Goal: Information Seeking & Learning: Find specific fact

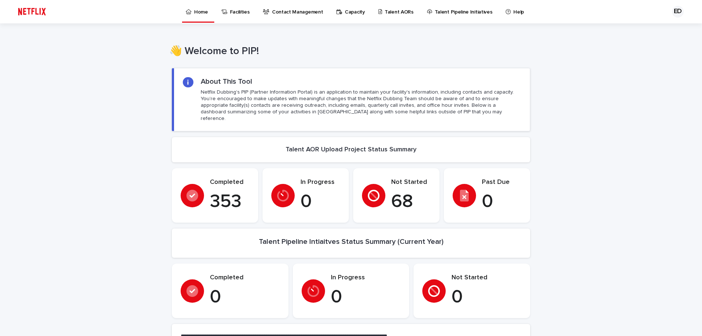
click at [391, 10] on p "Talent AORs" at bounding box center [399, 7] width 29 height 15
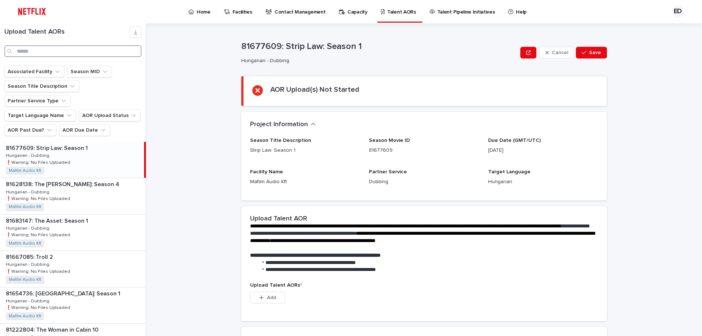
click at [93, 55] on input "Search" at bounding box center [72, 51] width 137 height 12
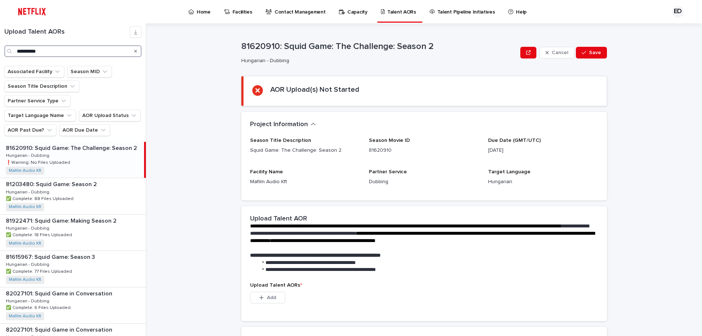
drag, startPoint x: 61, startPoint y: 53, endPoint x: -95, endPoint y: 38, distance: 156.1
click at [0, 38] on html "**********" at bounding box center [351, 168] width 702 height 336
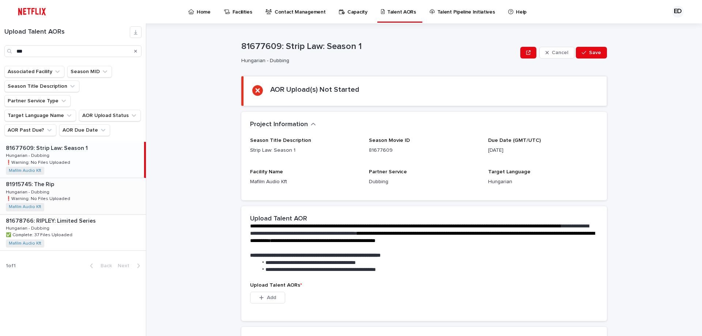
click at [74, 180] on div "81915745: The Rip 81915745: The Rip Hungarian - Dubbing Hungarian - Dubbing ❗️W…" at bounding box center [73, 196] width 146 height 36
drag, startPoint x: 39, startPoint y: 51, endPoint x: -112, endPoint y: 40, distance: 151.1
click at [0, 40] on html "Home Facilities Contact Management Capacity Talent AORs Talent Pipeline Initiat…" at bounding box center [351, 168] width 702 height 336
click at [99, 147] on div "81915311: UNTOLD UK: [PERSON_NAME] 81915311: UNTOLD UK: [PERSON_NAME] Hungarian…" at bounding box center [72, 160] width 144 height 36
drag, startPoint x: -5, startPoint y: 34, endPoint x: -38, endPoint y: 30, distance: 32.8
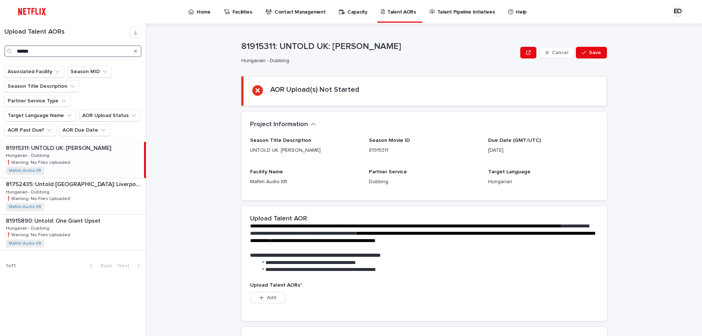
click at [0, 30] on html "Home Facilities Contact Management Capacity Talent AORs Talent Pipeline Initiat…" at bounding box center [351, 168] width 702 height 336
drag, startPoint x: 30, startPoint y: 44, endPoint x: -131, endPoint y: 16, distance: 163.6
click at [0, 16] on html "Home Facilities Contact Management Capacity Talent AORs Talent Pipeline Initiat…" at bounding box center [351, 168] width 702 height 336
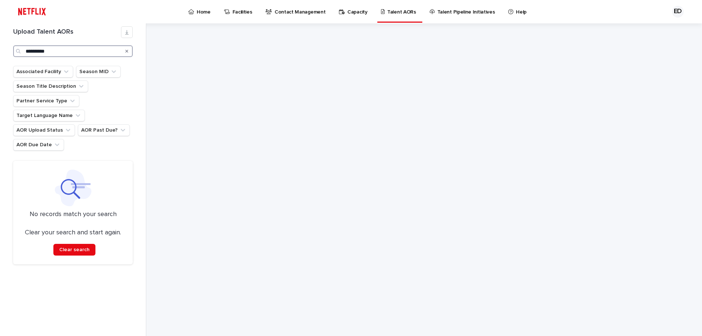
click at [37, 50] on input "**********" at bounding box center [73, 51] width 120 height 12
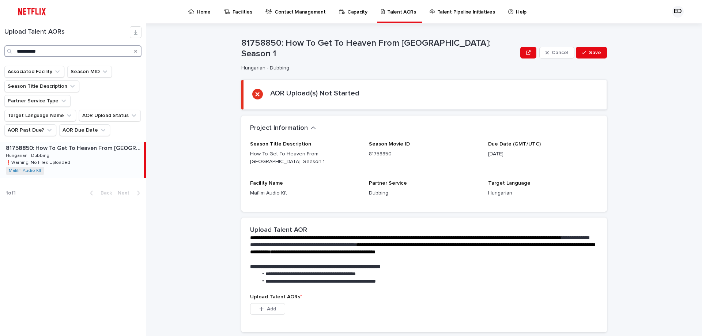
drag, startPoint x: 60, startPoint y: 47, endPoint x: -75, endPoint y: 43, distance: 134.3
click at [0, 43] on html "**********" at bounding box center [351, 168] width 702 height 336
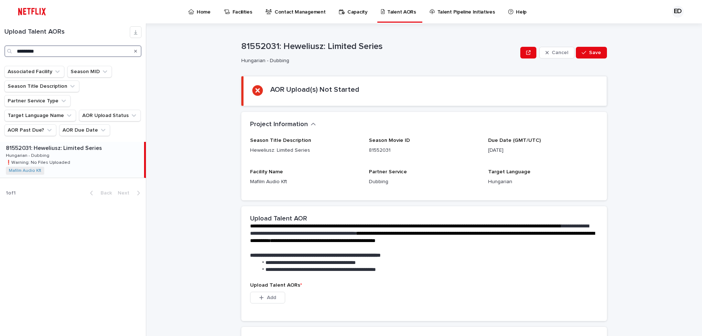
drag, startPoint x: -1, startPoint y: 45, endPoint x: -125, endPoint y: 31, distance: 125.4
click at [0, 31] on html "Home Facilities Contact Management Capacity Talent AORs Talent Pipeline Initiat…" at bounding box center [351, 168] width 702 height 336
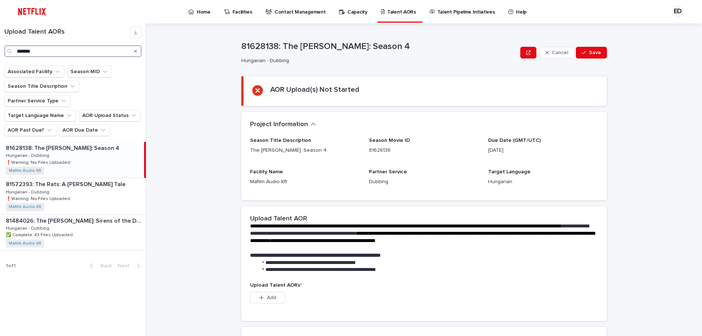
drag, startPoint x: 52, startPoint y: 53, endPoint x: -125, endPoint y: 50, distance: 176.3
click at [0, 50] on html "Home Facilities Contact Management Capacity Talent AORs Talent Pipeline Initiat…" at bounding box center [351, 168] width 702 height 336
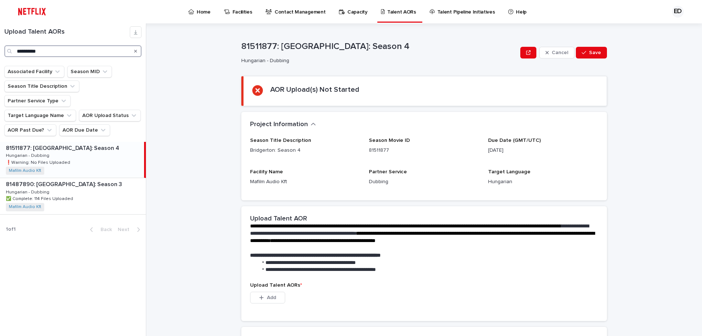
drag, startPoint x: -35, startPoint y: 50, endPoint x: -116, endPoint y: 45, distance: 80.6
click at [0, 45] on html "**********" at bounding box center [351, 168] width 702 height 336
drag, startPoint x: 64, startPoint y: 53, endPoint x: -139, endPoint y: 7, distance: 208.8
click at [0, 7] on html "Home Facilities Contact Management Capacity Talent AORs Talent Pipeline Initiat…" at bounding box center [351, 168] width 702 height 336
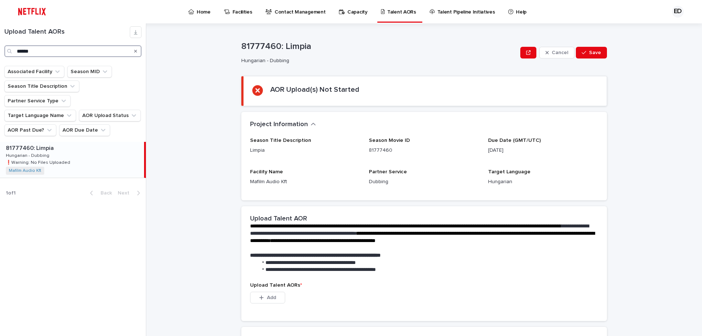
drag, startPoint x: 88, startPoint y: 49, endPoint x: -108, endPoint y: -7, distance: 203.2
click at [0, 0] on html "Home Facilities Contact Management Capacity Talent AORs Talent Pipeline Initiat…" at bounding box center [351, 168] width 702 height 336
type input "*********"
